Goal: Task Accomplishment & Management: Use online tool/utility

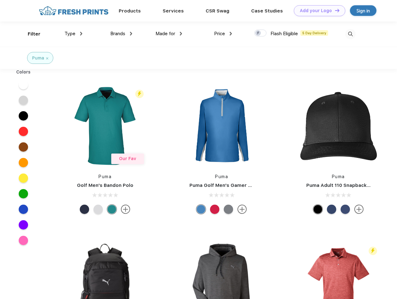
click at [318, 11] on link "Add your Logo Design Tool" at bounding box center [319, 10] width 51 height 11
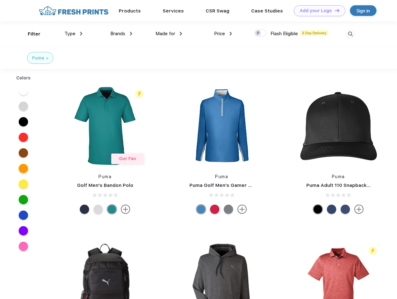
click at [0, 0] on div "Design Tool" at bounding box center [0, 0] width 0 height 0
click at [335, 10] on link "Add your Logo Design Tool" at bounding box center [319, 10] width 51 height 11
click at [30, 34] on div "Filter" at bounding box center [34, 34] width 13 height 7
click at [74, 34] on span "Type" at bounding box center [70, 34] width 11 height 6
click at [121, 34] on span "Brands" at bounding box center [117, 34] width 15 height 6
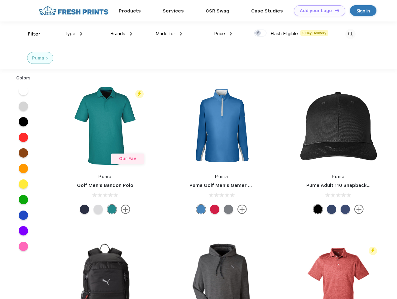
click at [169, 34] on span "Made for" at bounding box center [166, 34] width 20 height 6
click at [223, 34] on span "Price" at bounding box center [219, 34] width 11 height 6
click at [261, 33] on div at bounding box center [261, 33] width 12 height 7
click at [259, 33] on input "checkbox" at bounding box center [257, 31] width 4 height 4
click at [351, 34] on img at bounding box center [351, 34] width 10 height 10
